Goal: Download file/media

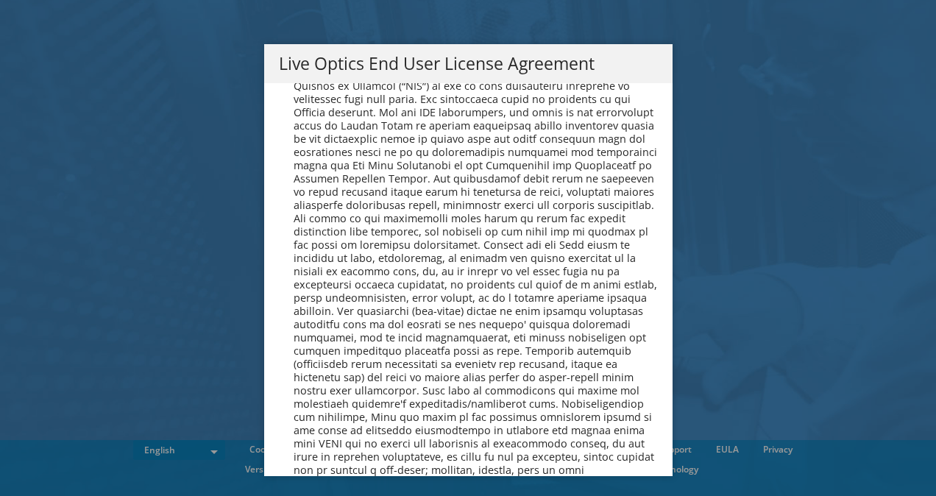
scroll to position [5563, 0]
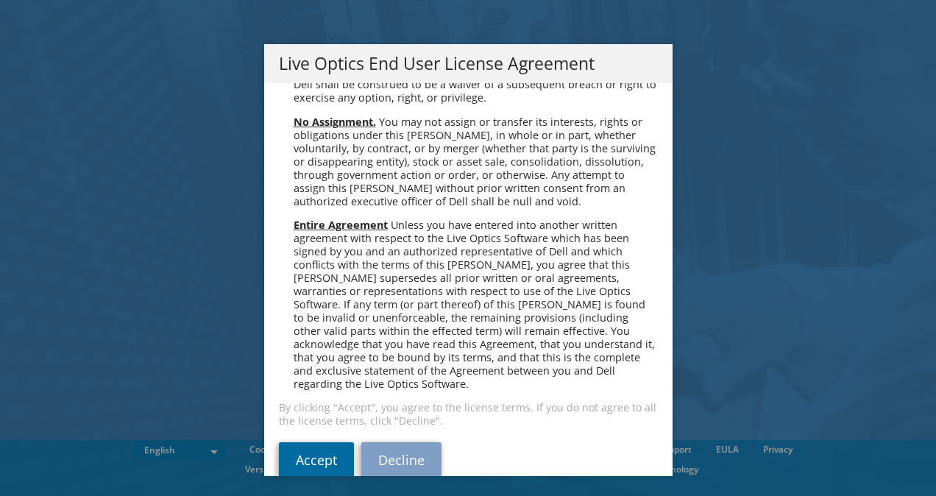
click at [298, 442] on link "Accept" at bounding box center [316, 459] width 75 height 35
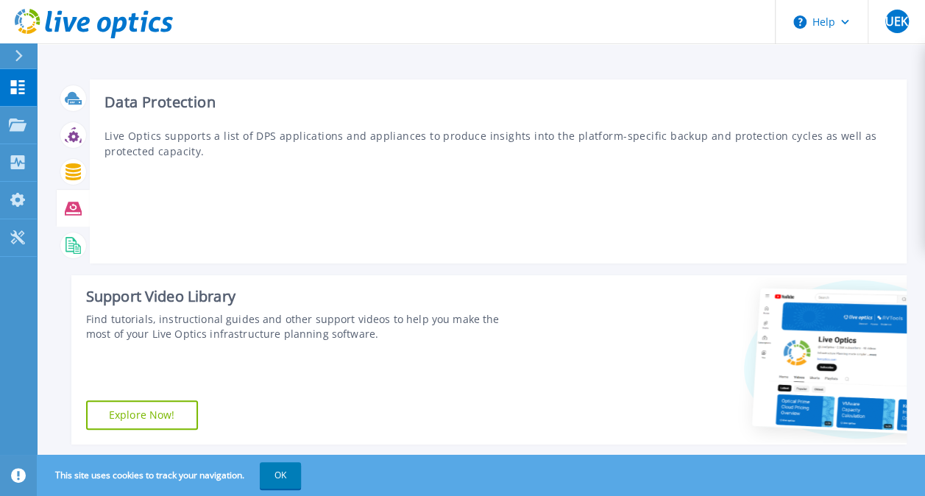
click at [72, 210] on icon at bounding box center [73, 208] width 17 height 13
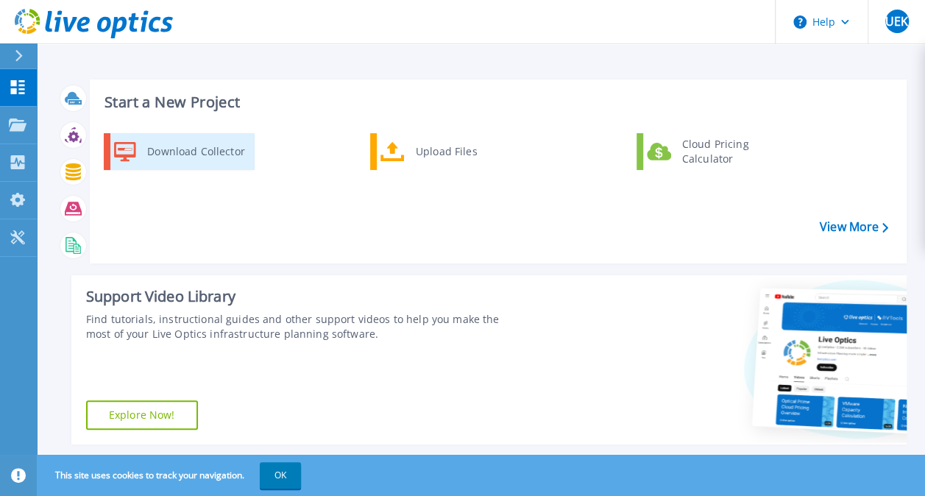
click at [216, 162] on div "Download Collector" at bounding box center [195, 151] width 111 height 29
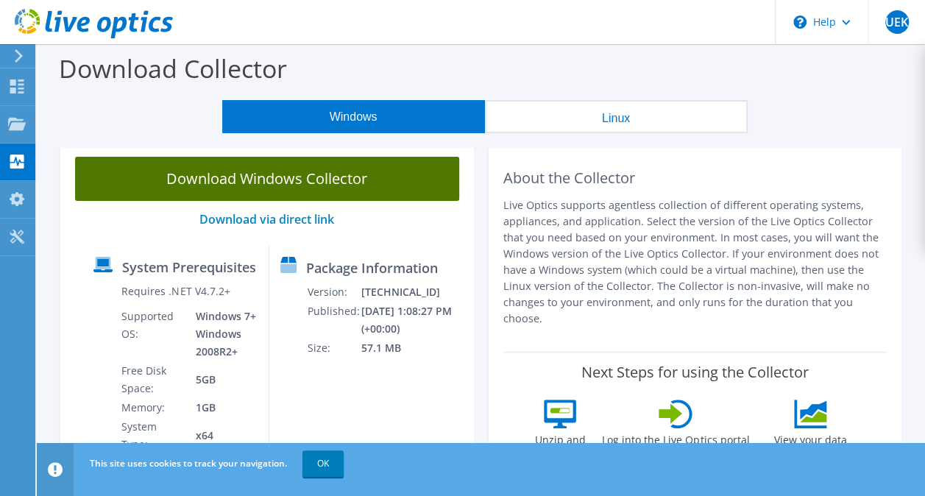
click at [343, 180] on link "Download Windows Collector" at bounding box center [267, 179] width 384 height 44
